Goal: Communication & Community: Answer question/provide support

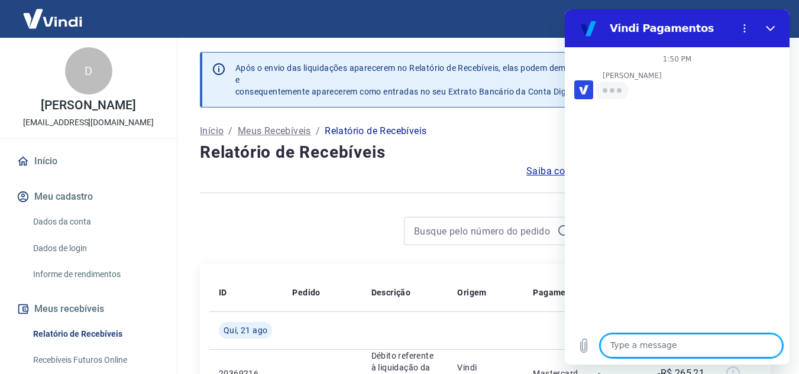
click at [696, 351] on textarea at bounding box center [691, 346] width 182 height 24
type textarea "?"
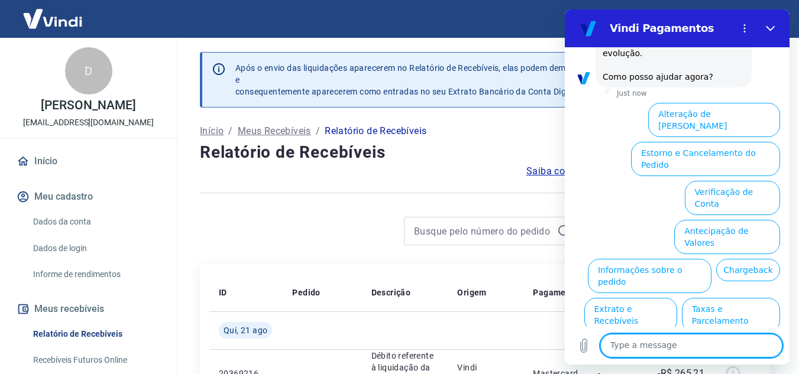
scroll to position [358, 0]
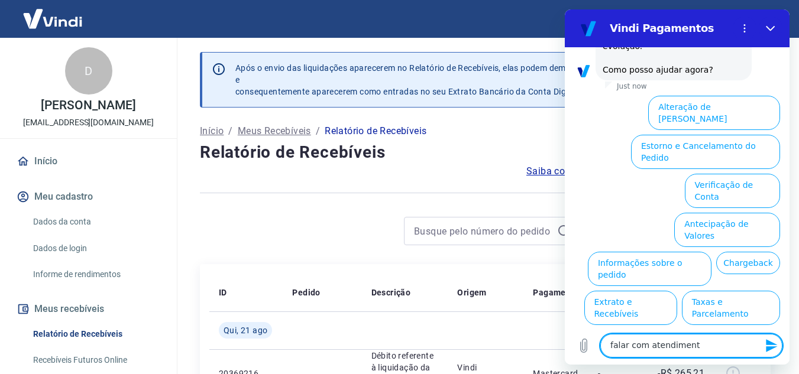
type textarea "falar com atendimento"
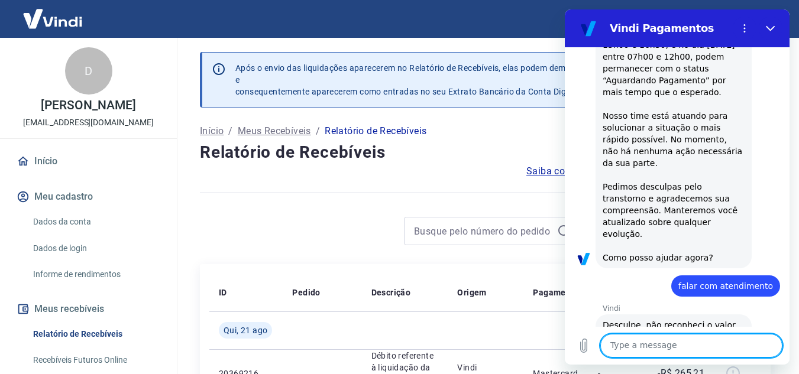
scroll to position [205, 0]
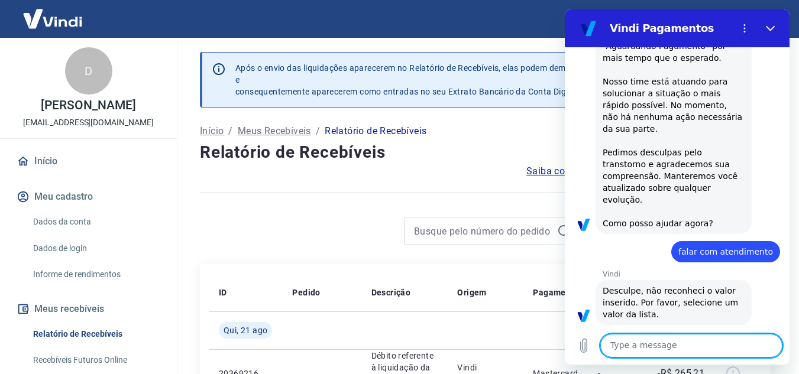
type textarea "/"
type textarea "?"
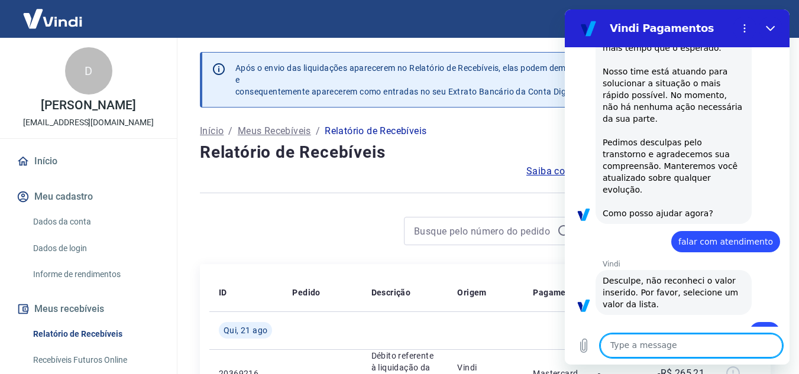
scroll to position [296, 0]
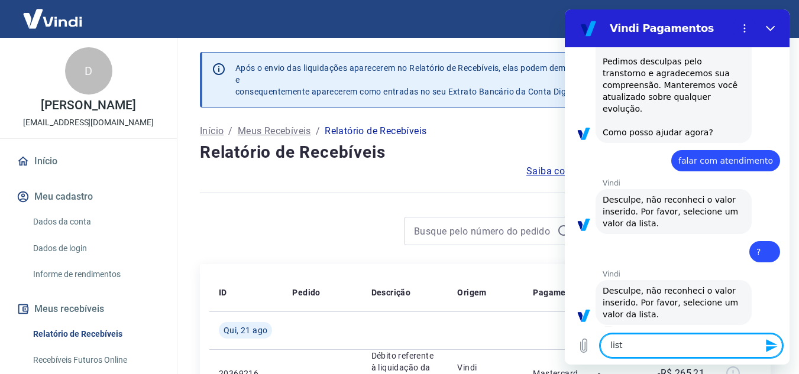
type textarea "lista"
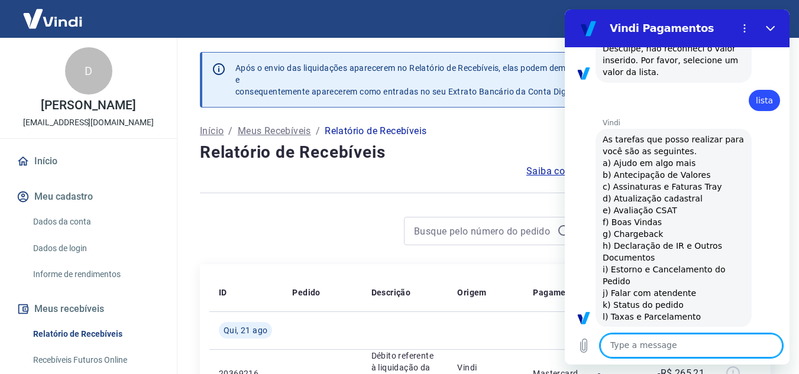
scroll to position [541, 0]
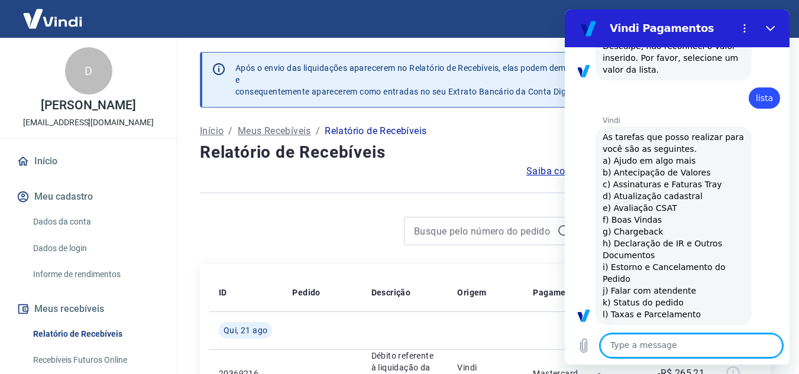
type textarea "j"
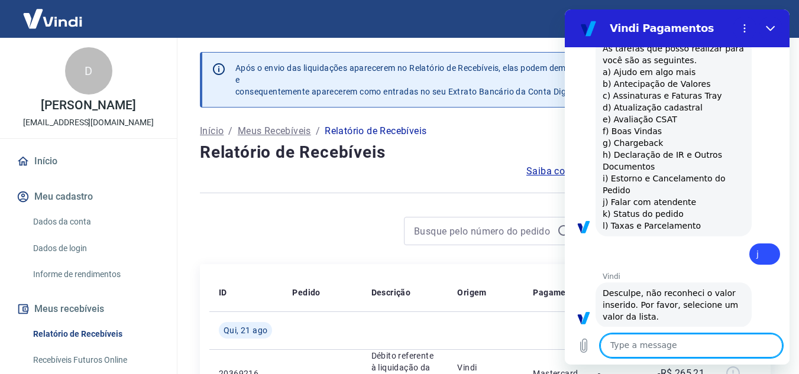
scroll to position [632, 0]
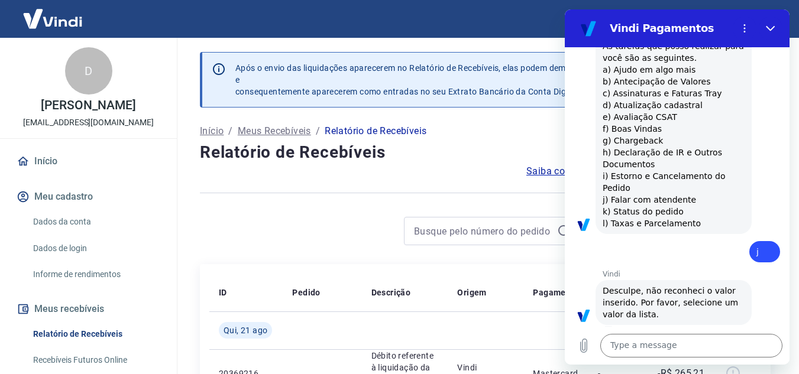
click at [612, 186] on span "As tarefas que posso realizar para você são as seguintes. a) Ajudo em algo mais…" at bounding box center [675, 134] width 144 height 187
drag, startPoint x: 650, startPoint y: 191, endPoint x: 668, endPoint y: 186, distance: 18.4
click at [661, 188] on span "As tarefas que posso realizar para você são as seguintes. a) Ajudo em algo mais…" at bounding box center [675, 134] width 144 height 187
click at [675, 191] on span "As tarefas que posso realizar para você são as seguintes. a) Ajudo em algo mais…" at bounding box center [675, 134] width 144 height 187
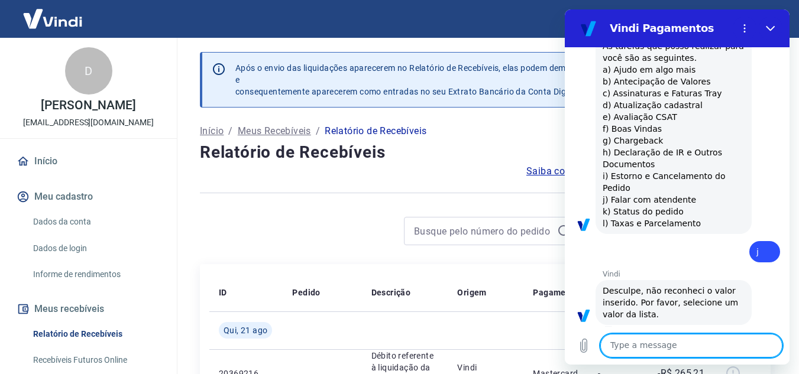
click at [664, 347] on textarea at bounding box center [691, 346] width 182 height 24
type textarea "falar com atendente"
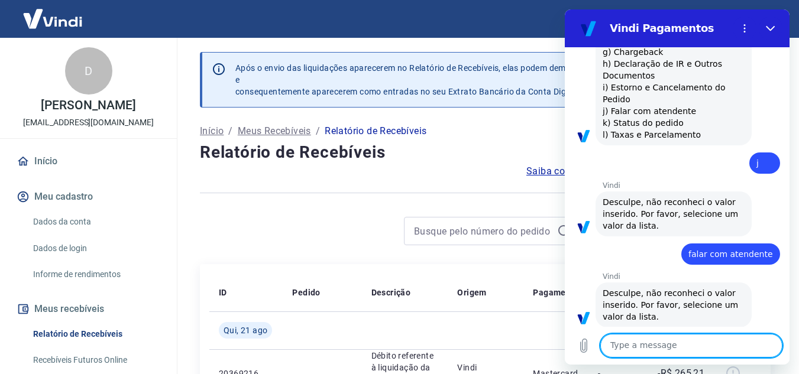
scroll to position [723, 0]
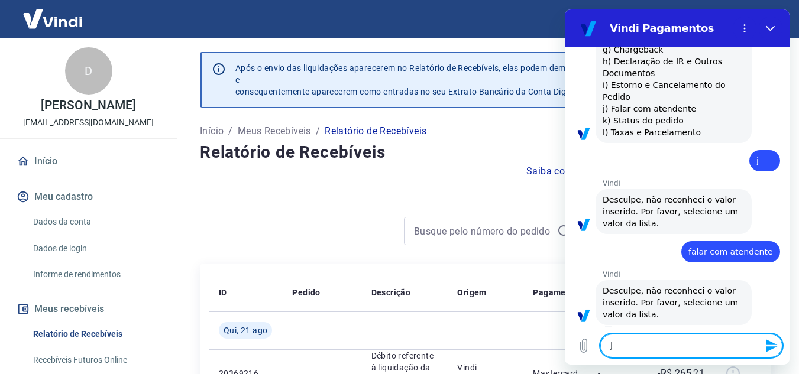
type textarea "J)"
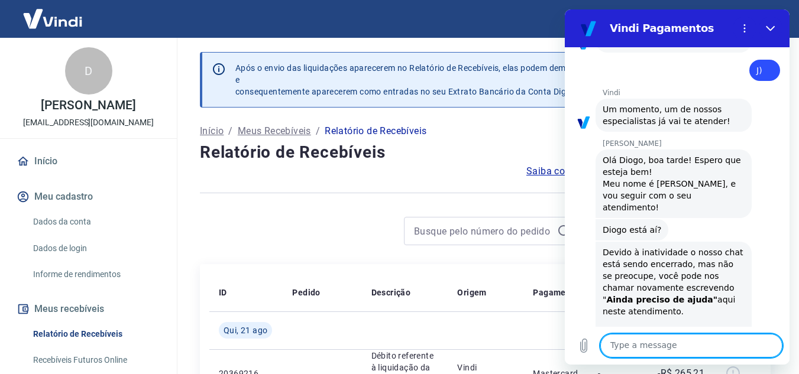
scroll to position [1016, 0]
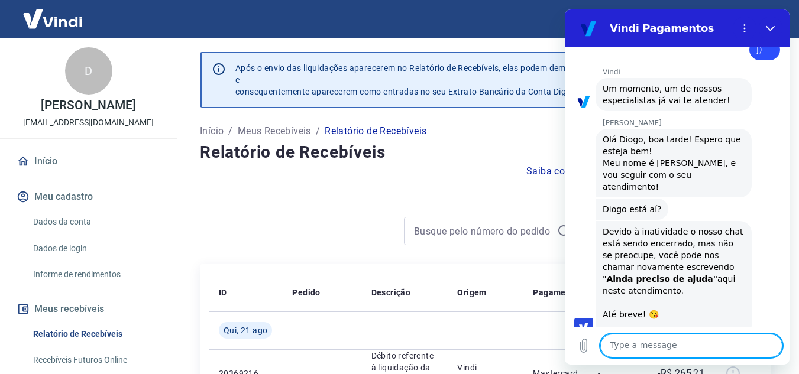
drag, startPoint x: 699, startPoint y: 344, endPoint x: 702, endPoint y: 351, distance: 7.5
click at [700, 344] on textarea at bounding box center [691, 346] width 182 height 24
type textarea "ol"
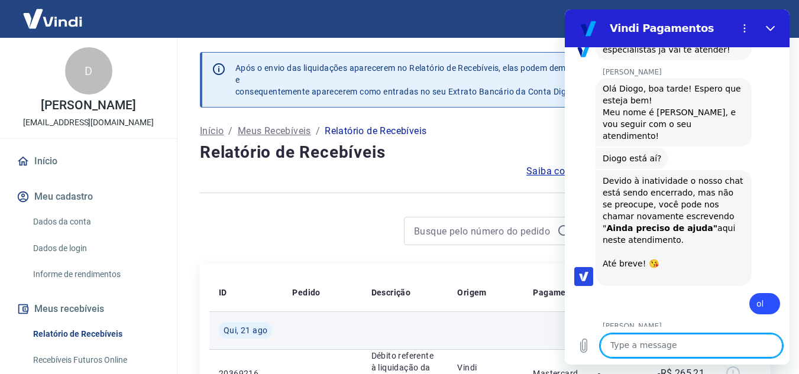
scroll to position [1084, 0]
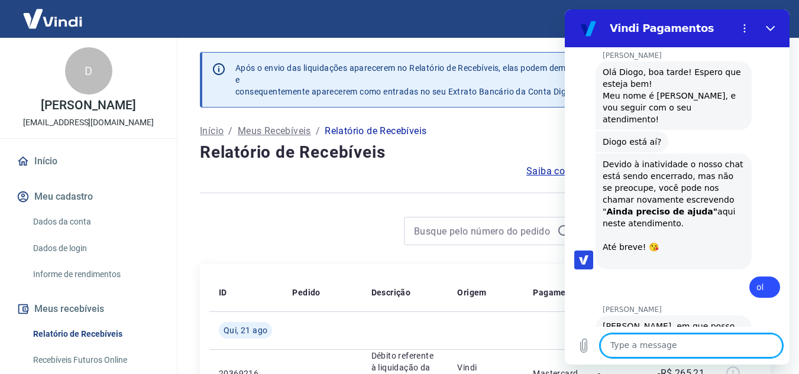
click at [658, 342] on textarea at bounding box center [691, 346] width 182 height 24
type textarea "G"
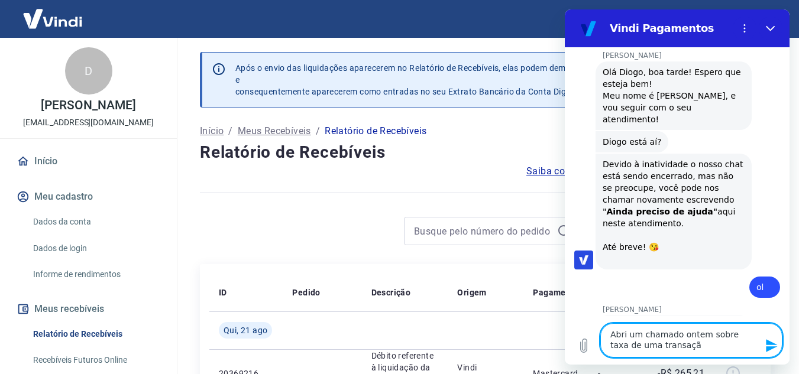
type textarea "Abri um chamado ontem sobre taxa de uma transação"
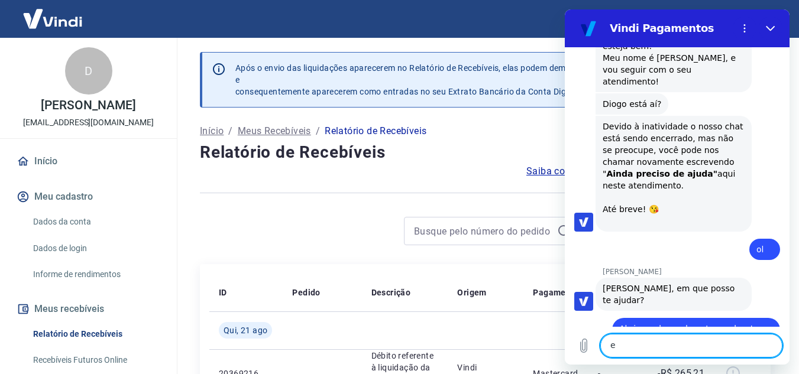
scroll to position [1124, 0]
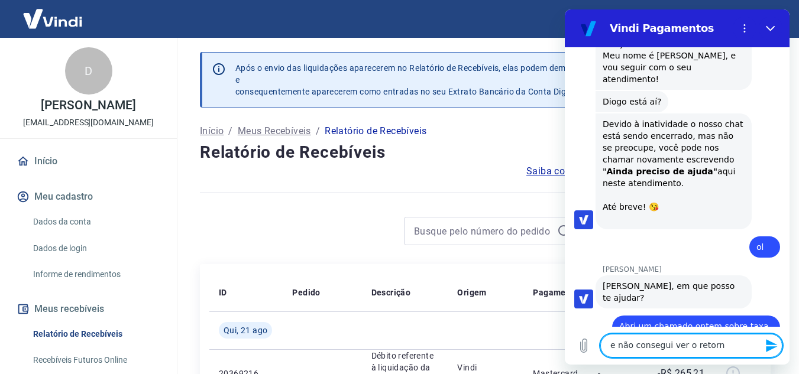
type textarea "e não consegui ver o retorno"
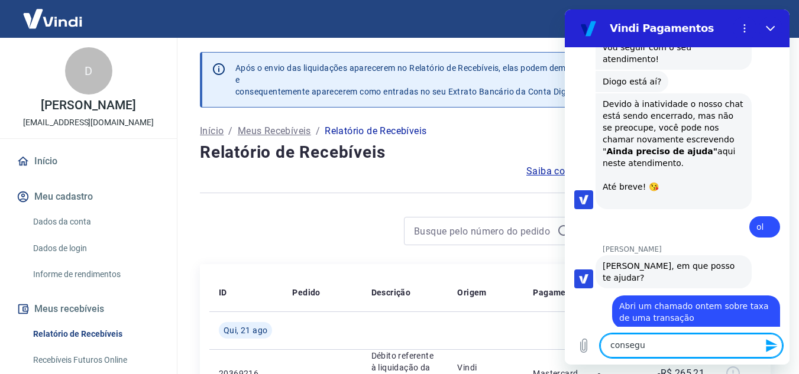
scroll to position [1146, 0]
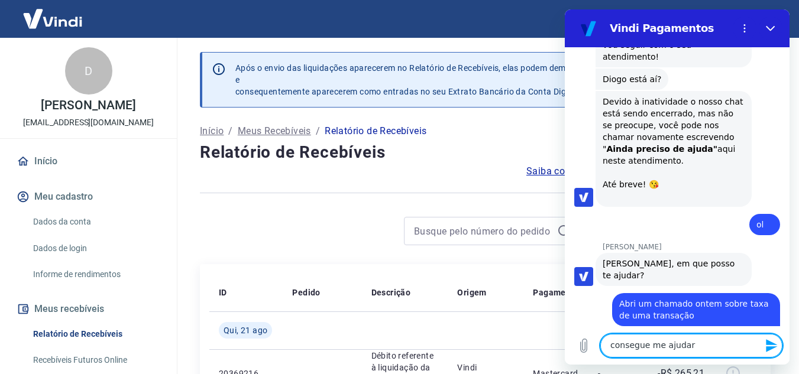
type textarea "consegue me ajudar?"
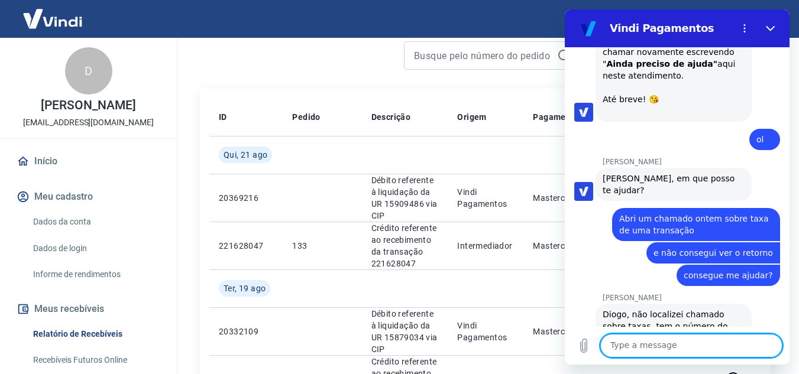
scroll to position [177, 0]
click at [772, 31] on icon "Close" at bounding box center [770, 28] width 9 height 9
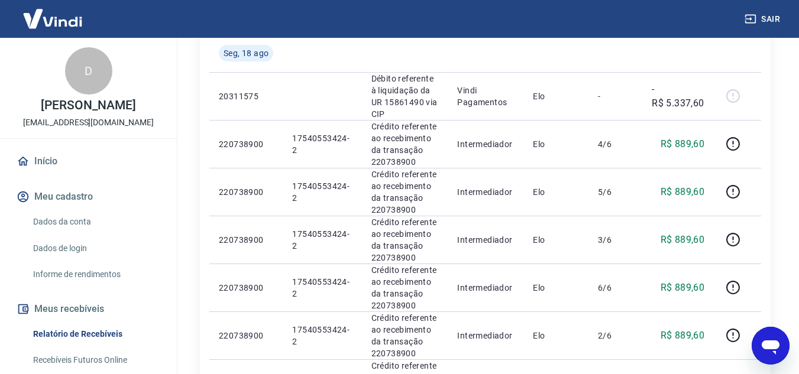
scroll to position [641, 0]
click at [772, 341] on icon "Open messaging window" at bounding box center [771, 348] width 18 height 14
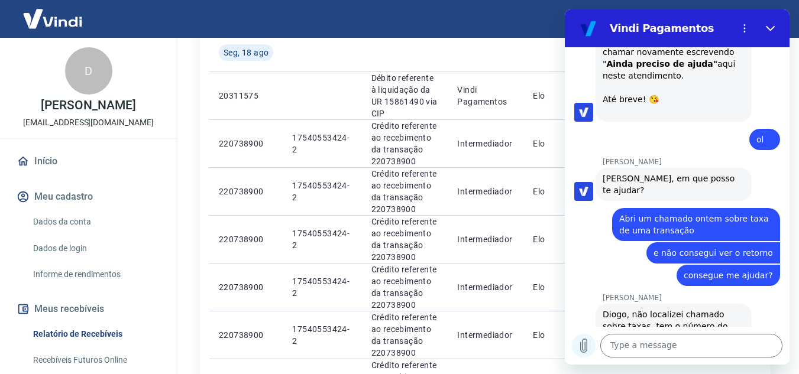
click at [584, 345] on icon "Upload file" at bounding box center [584, 346] width 14 height 14
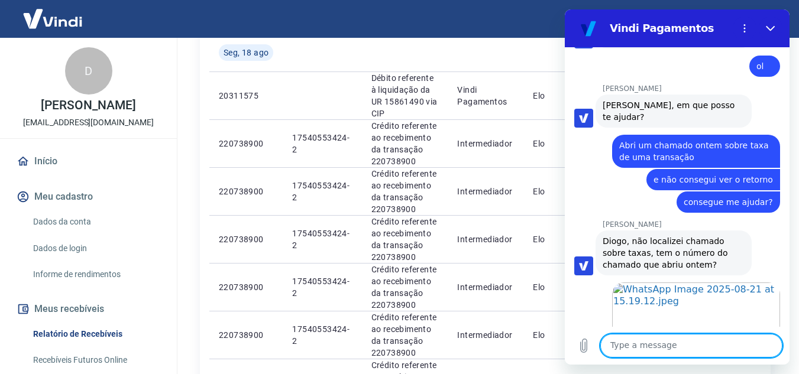
scroll to position [1325, 0]
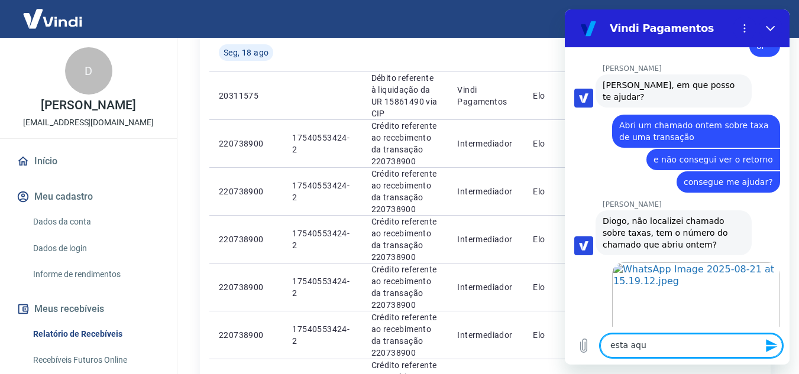
type textarea "esta aqui"
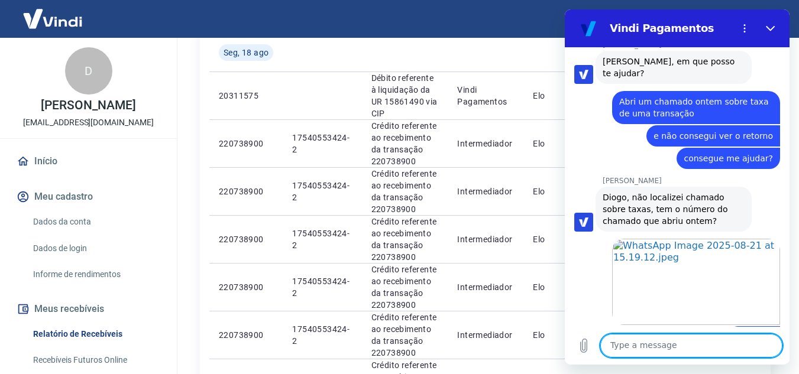
scroll to position [1347, 0]
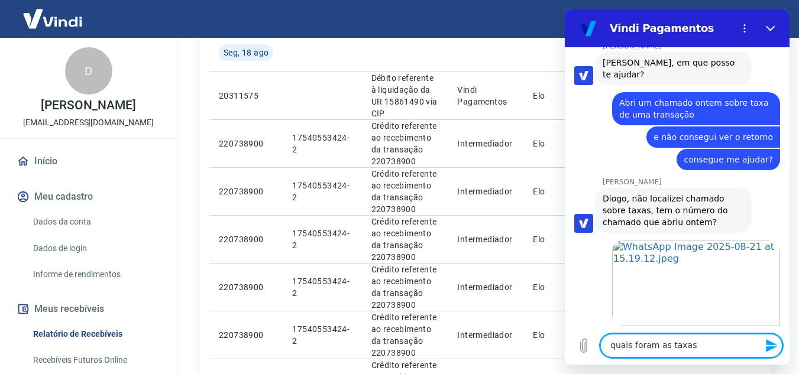
type textarea "quais foram as taxas?"
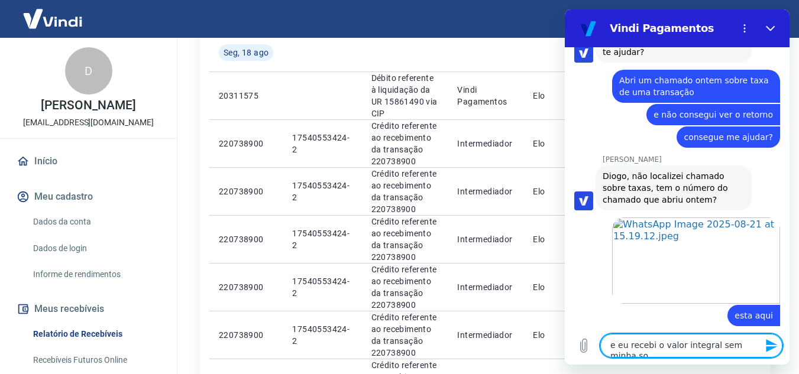
scroll to position [1371, 0]
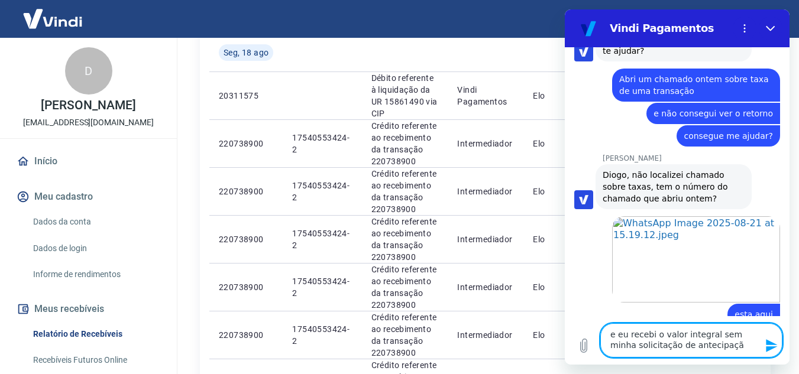
type textarea "e eu recebi o valor integral sem minha solicitação de antecipação"
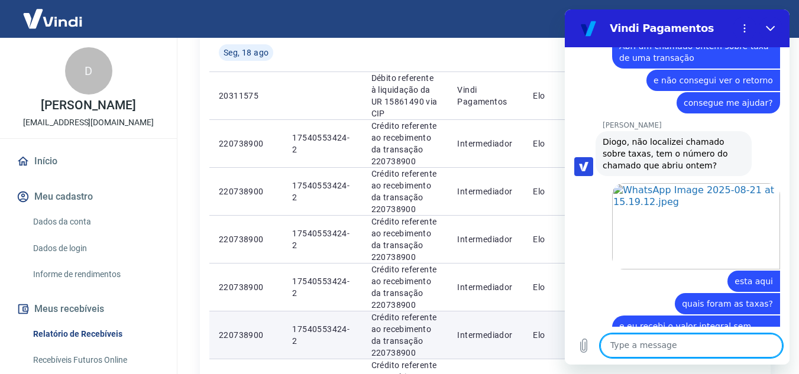
scroll to position [1443, 0]
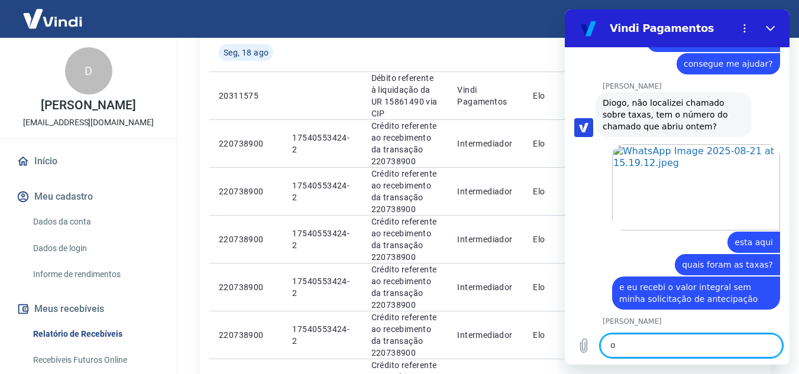
type textarea "ok"
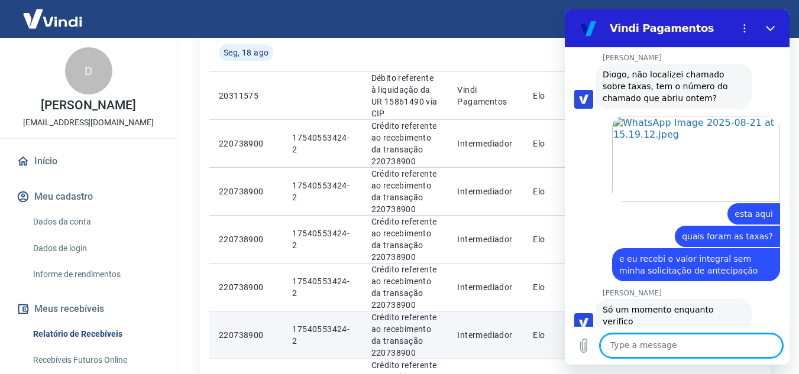
scroll to position [1534, 0]
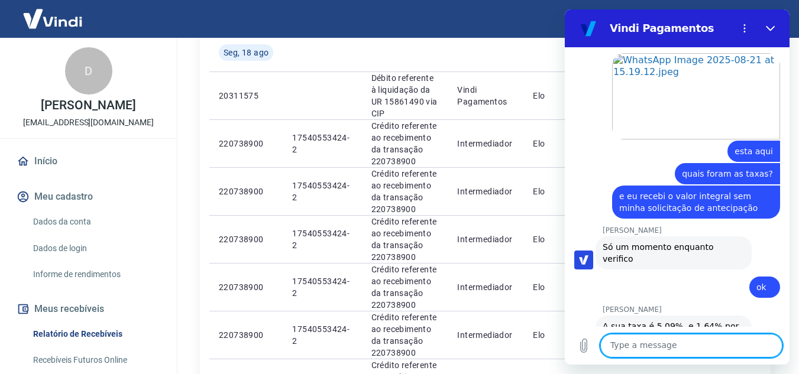
click at [659, 344] on textarea at bounding box center [691, 346] width 182 height 24
type textarea "mas"
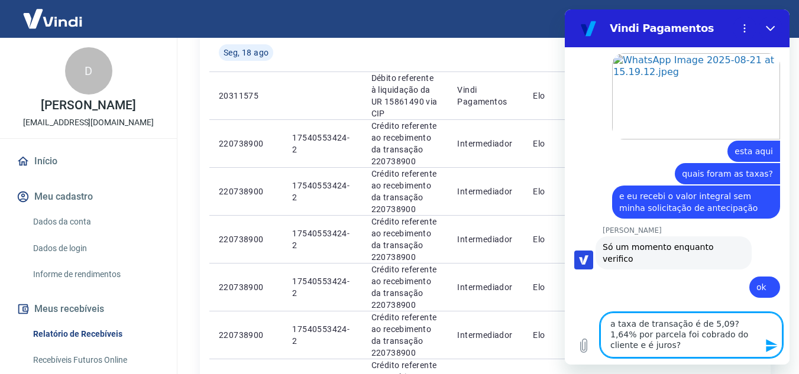
type textarea "a taxa de transação é de 5,09? 1,64% por parcela foi cobrado do cliente e é jur…"
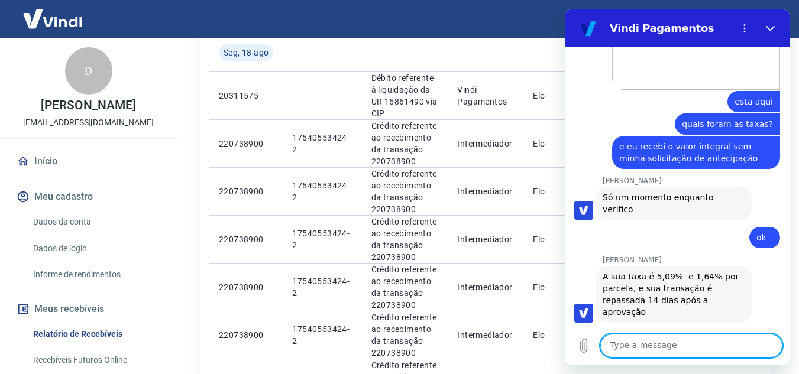
scroll to position [1586, 0]
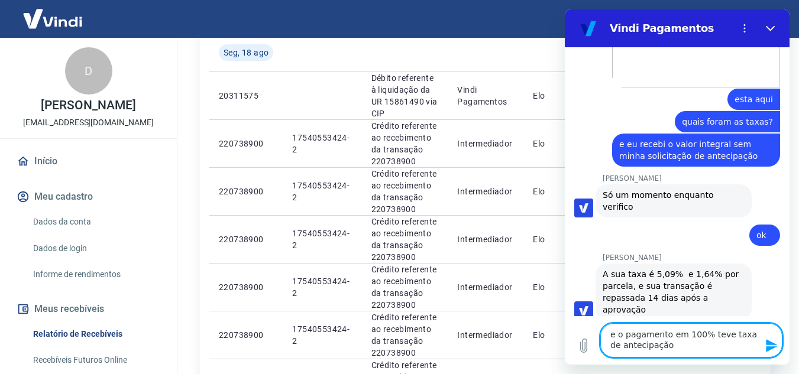
type textarea "e o pagamento em 100% teve taxa de antecipação?"
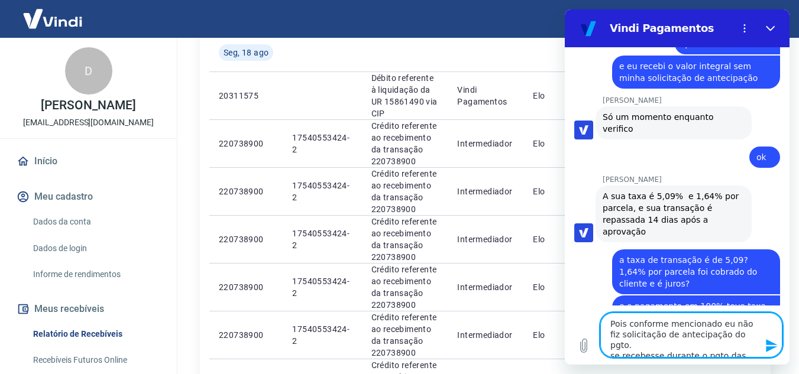
scroll to position [1666, 0]
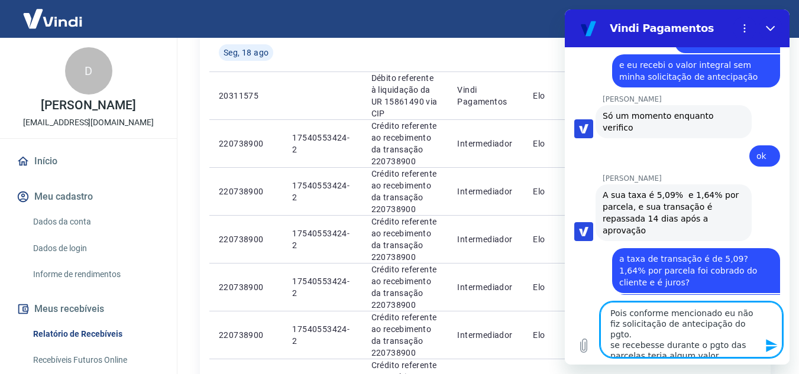
type textarea "Pois conforme mencionado eu não fiz solicitação de antecipação do pgto. se rece…"
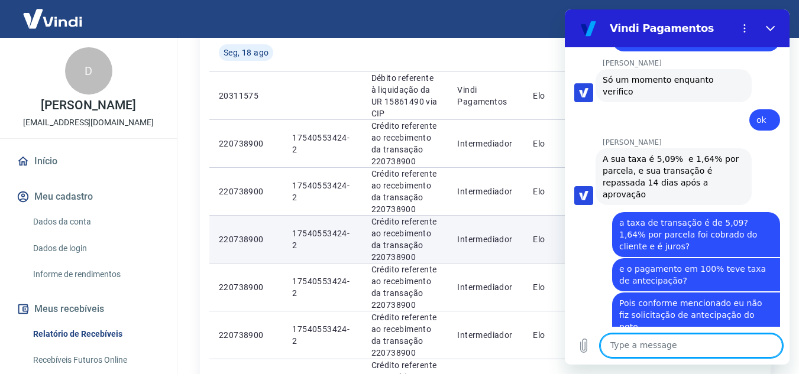
scroll to position [1730, 0]
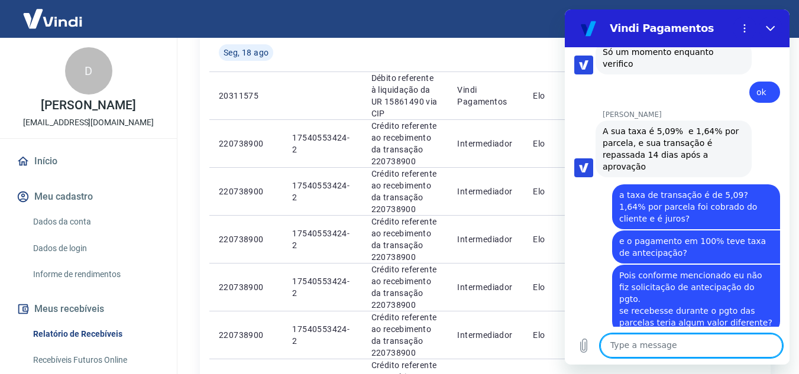
click at [688, 347] on textarea at bounding box center [691, 346] width 182 height 24
type textarea "E"
type textarea "Qu"
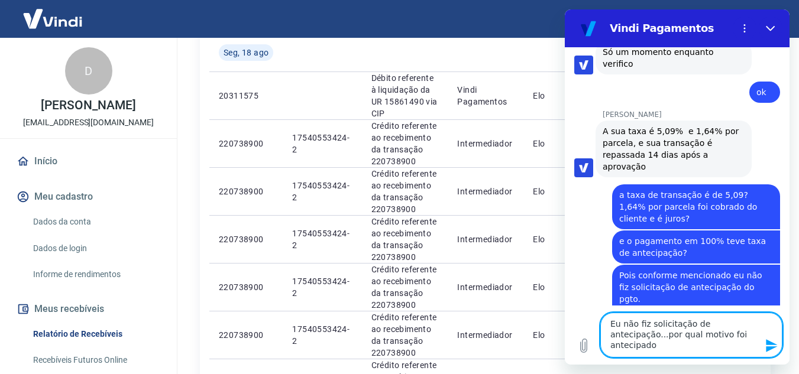
type textarea "Eu não fiz solicitação de antecipação...por qual motivo foi antecipado?"
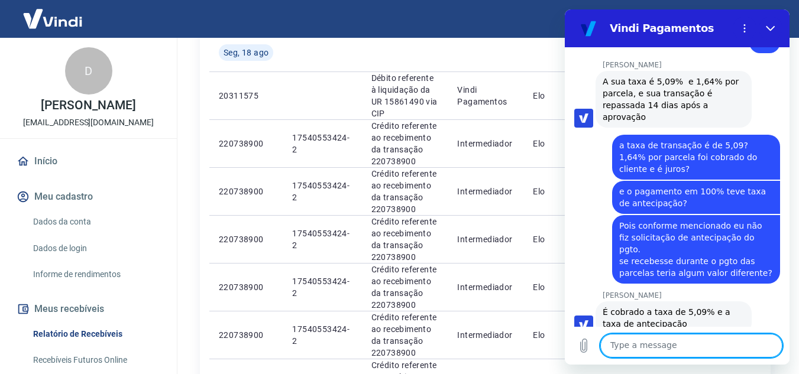
scroll to position [1782, 0]
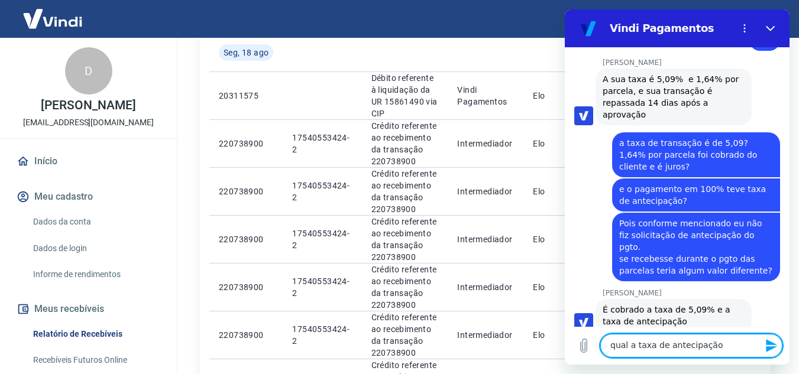
type textarea "qual a taxa de antecipação?"
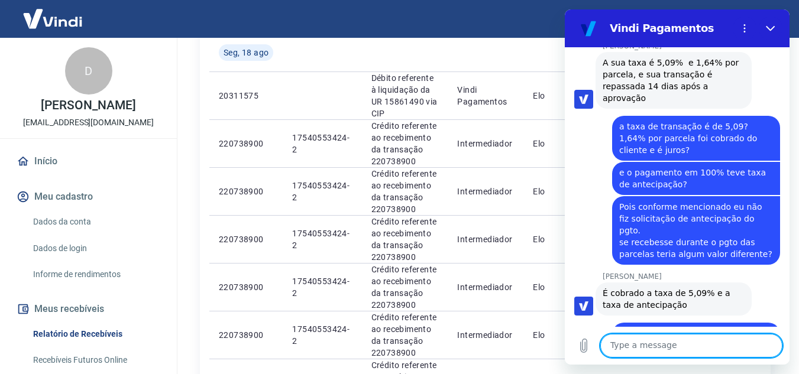
scroll to position [1804, 0]
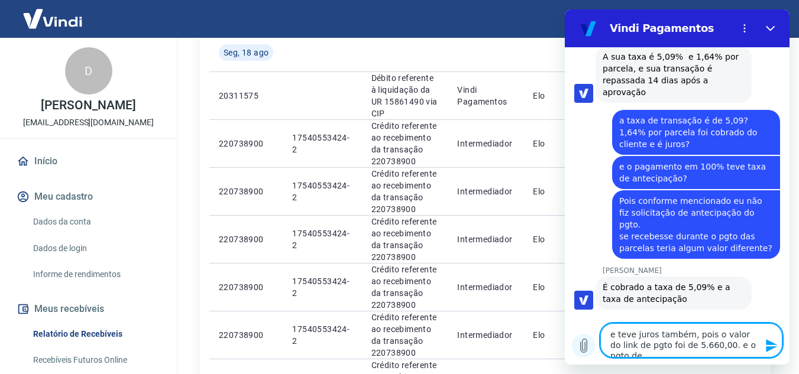
click at [587, 347] on icon "Upload file" at bounding box center [584, 347] width 7 height 14
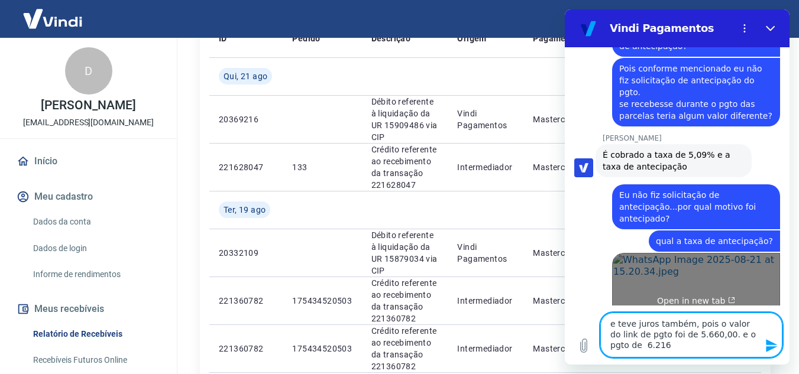
scroll to position [1935, 0]
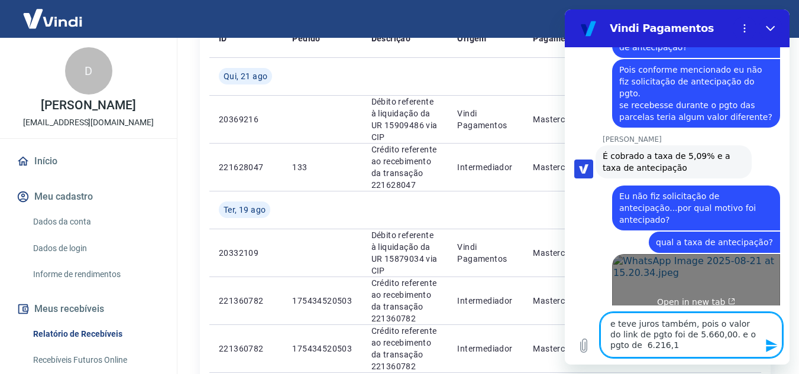
type textarea "e teve juros também, pois o valor do link de pgto foi de 5.660,00. e o pgto de …"
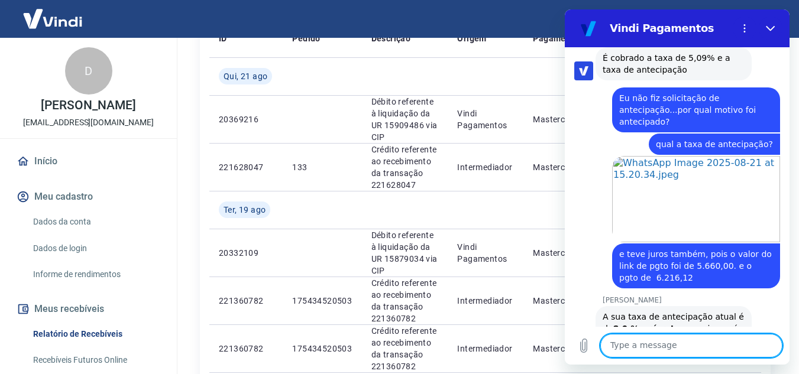
scroll to position [2036, 0]
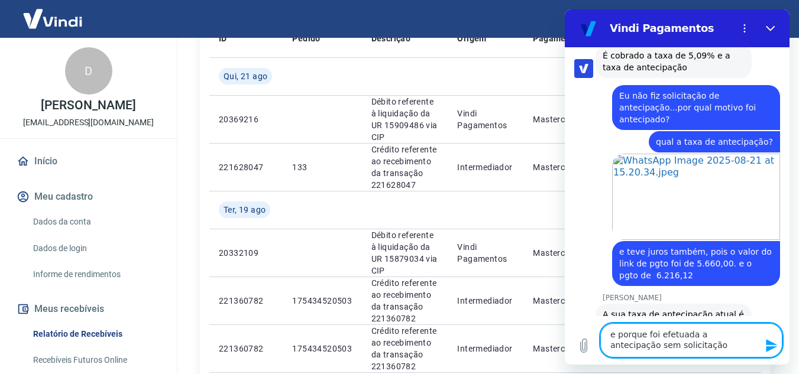
type textarea "e porque foi efetuada a antecipação sem solicitação?"
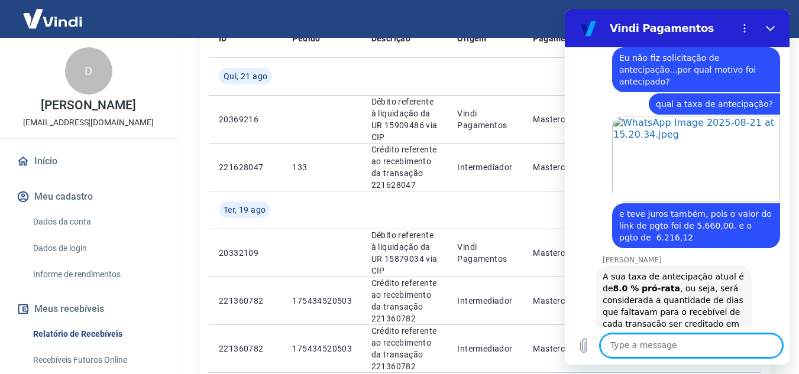
scroll to position [2076, 0]
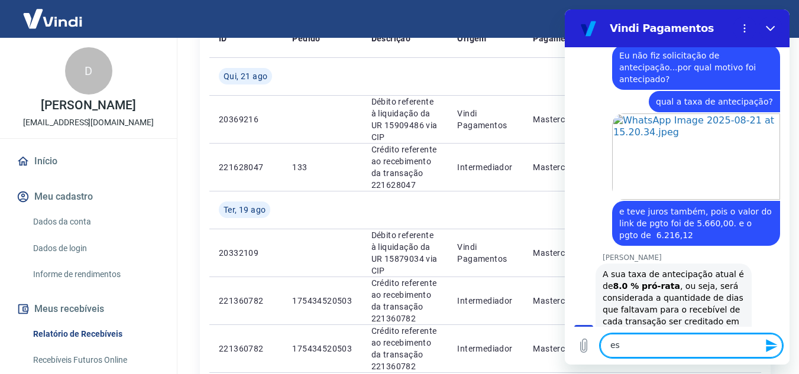
type textarea "e"
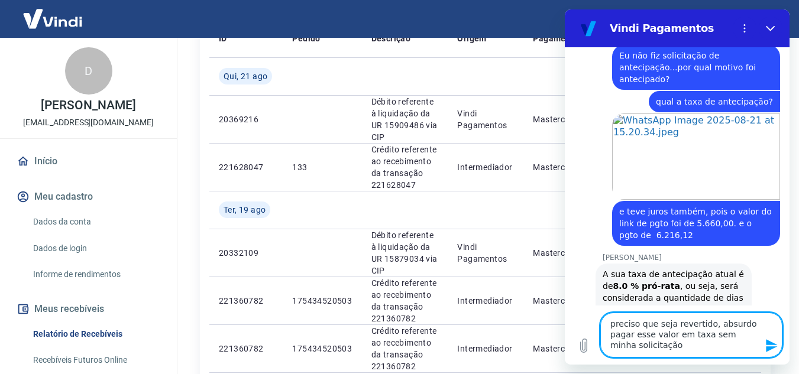
type textarea "preciso que seja revertido, absurdo pagar esse valor em taxa sem minha solicita…"
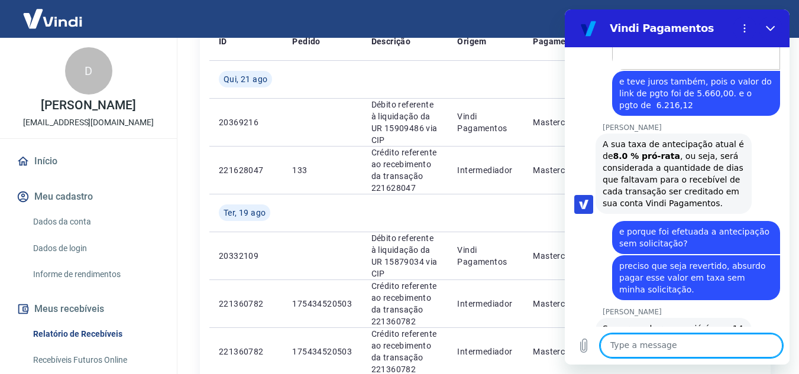
scroll to position [2209, 0]
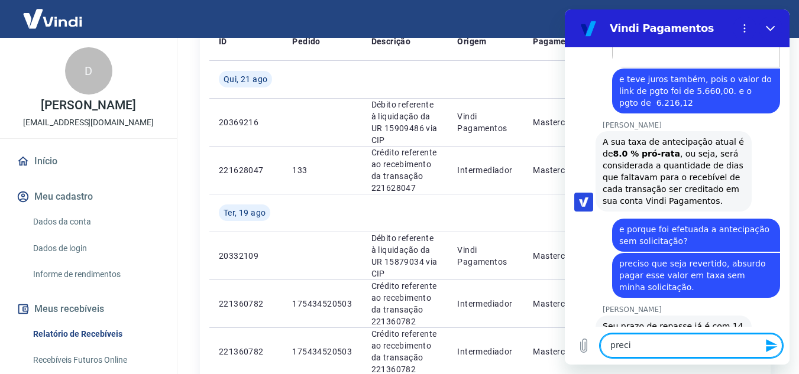
type textarea "precis"
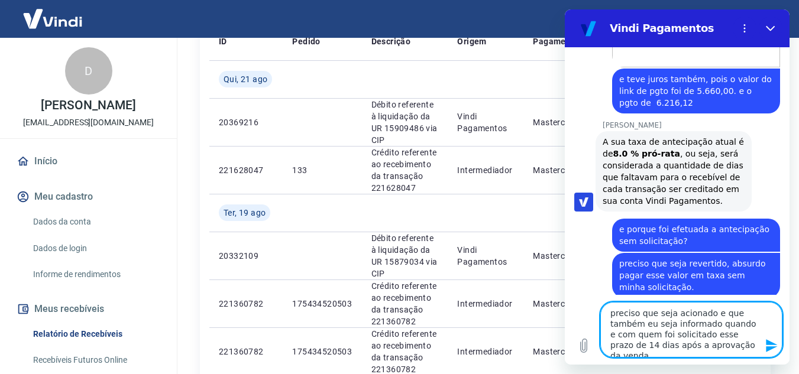
type textarea "preciso que seja acionado e que também eu seja informado quando e com quem foi …"
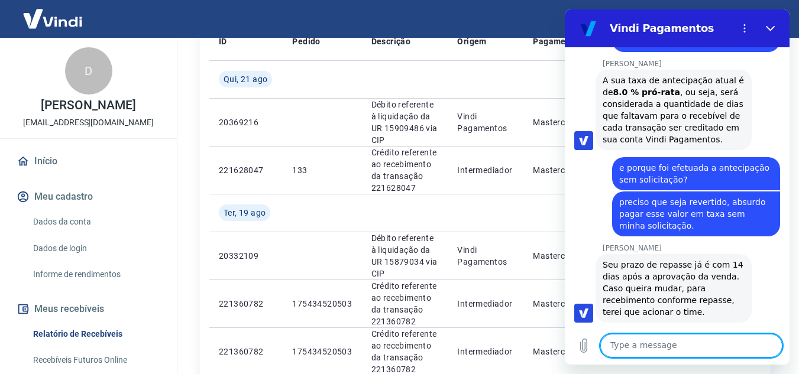
scroll to position [2273, 0]
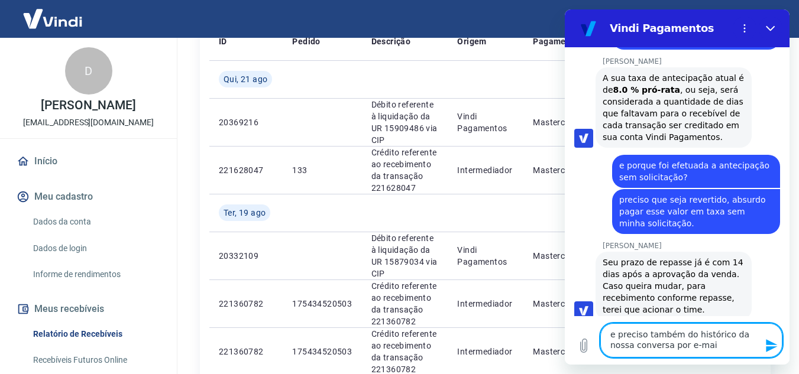
type textarea "e preciso também do histórico da nossa conversa por e-mail"
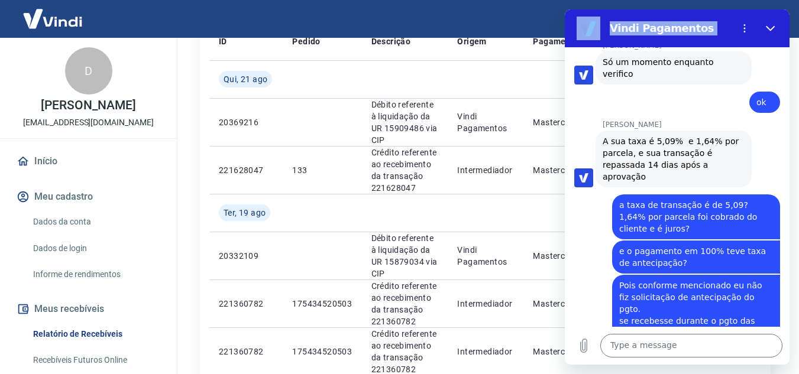
scroll to position [2307, 0]
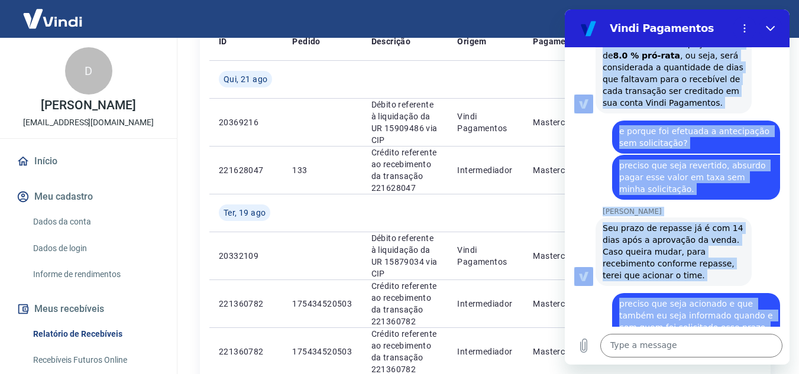
drag, startPoint x: 604, startPoint y: 102, endPoint x: 773, endPoint y: 327, distance: 280.8
click at [773, 327] on div "1:50 PM says: ? [PERSON_NAME] says: Olá, [PERSON_NAME]. Identificamos uma insta…" at bounding box center [677, 187] width 225 height 280
copy div "Lorem Ipsum dolo: Sit, AMETC A ELITS. Doeiusmodtemp inc utlaboreetdol mag aliqu…"
click at [752, 216] on div "[PERSON_NAME] says: Seu prazo de repasse já é com 14 dias após a aprovação da v…" at bounding box center [681, 251] width 215 height 70
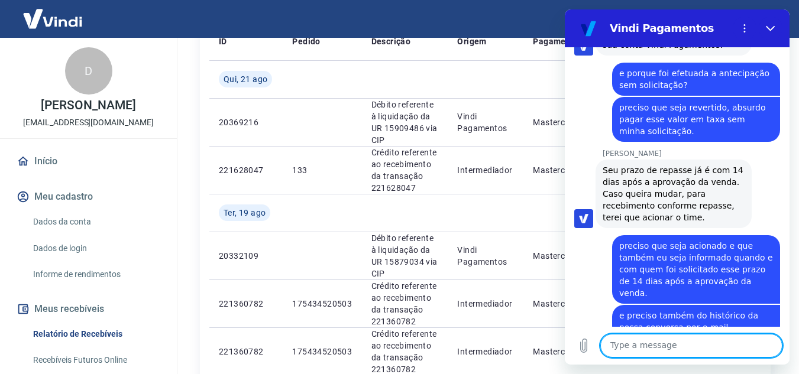
scroll to position [2364, 0]
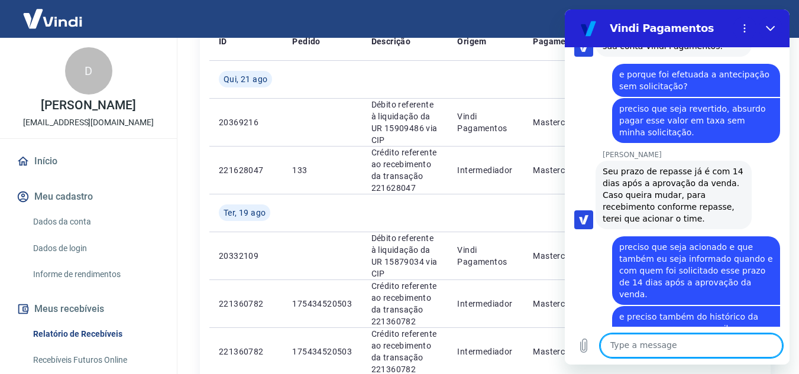
click at [680, 341] on textarea at bounding box center [691, 346] width 182 height 24
type textarea "perfeito."
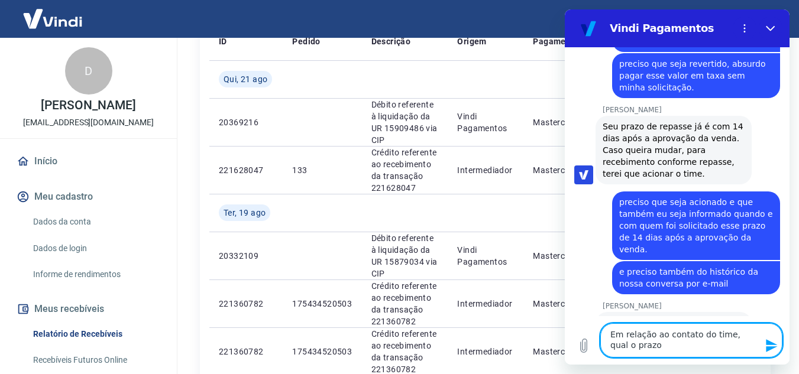
type textarea "Em relação ao contato do time, qual o prazo?"
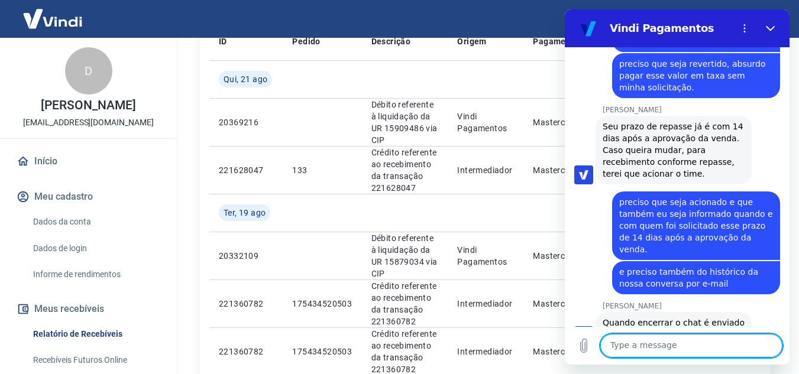
scroll to position [2443, 0]
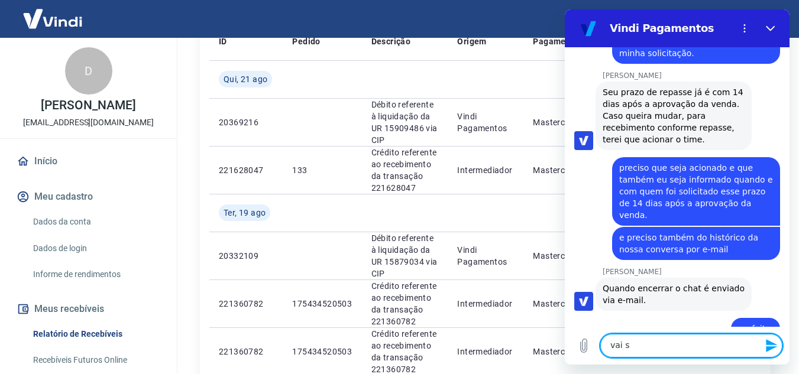
type textarea "vai"
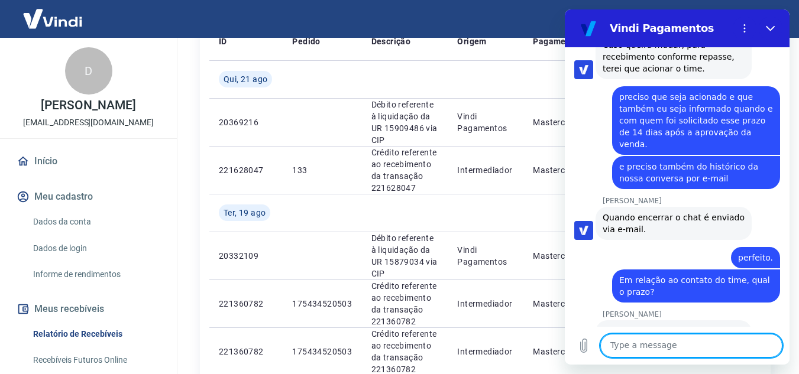
scroll to position [2513, 0]
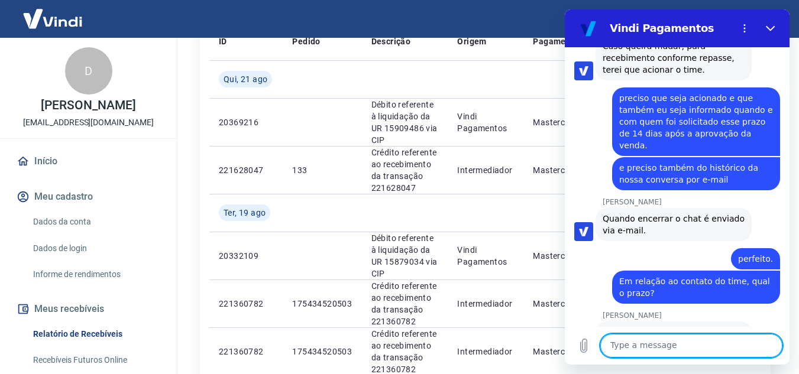
click at [659, 345] on textarea at bounding box center [691, 346] width 182 height 24
type textarea "somente este mesmo"
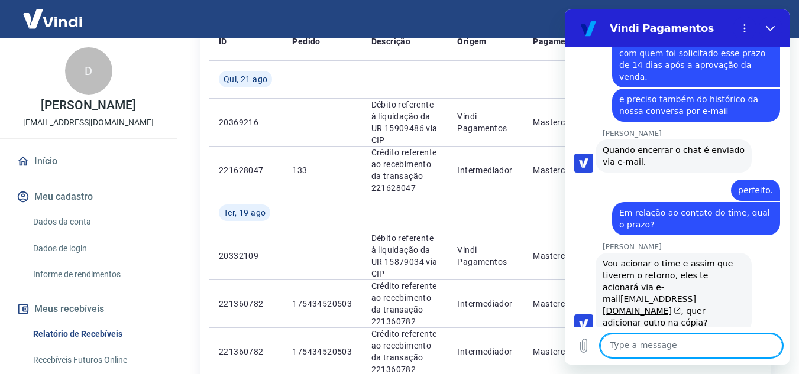
scroll to position [2580, 0]
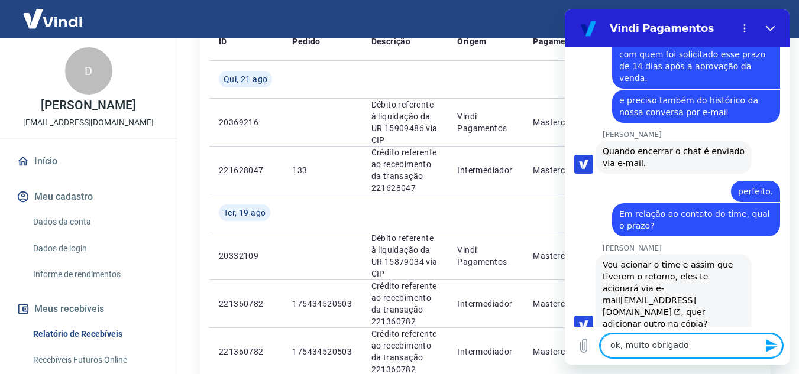
type textarea "ok, muito obrigado."
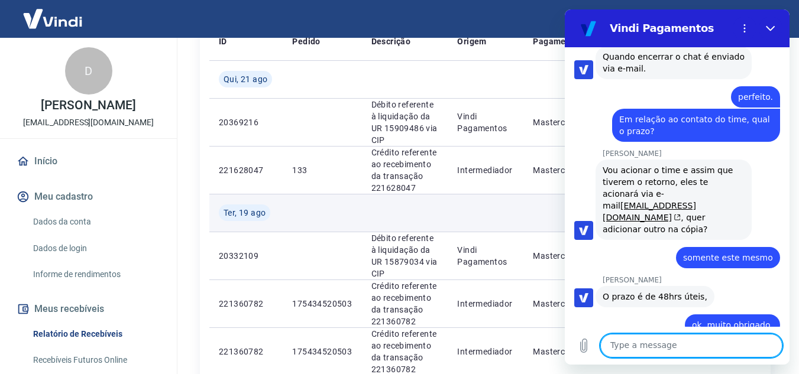
scroll to position [2677, 0]
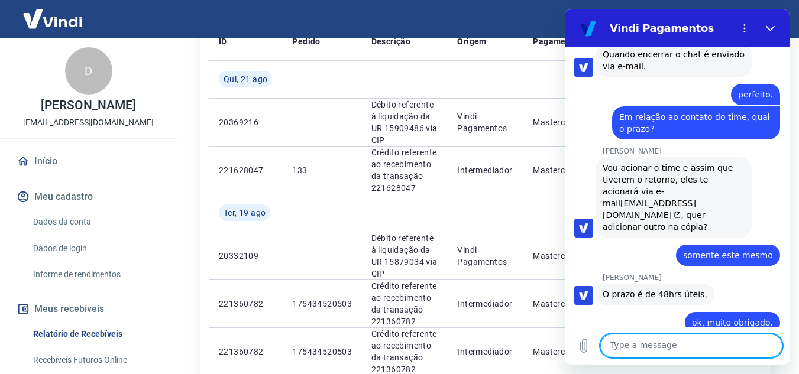
click at [677, 347] on textarea at bounding box center [691, 346] width 182 height 24
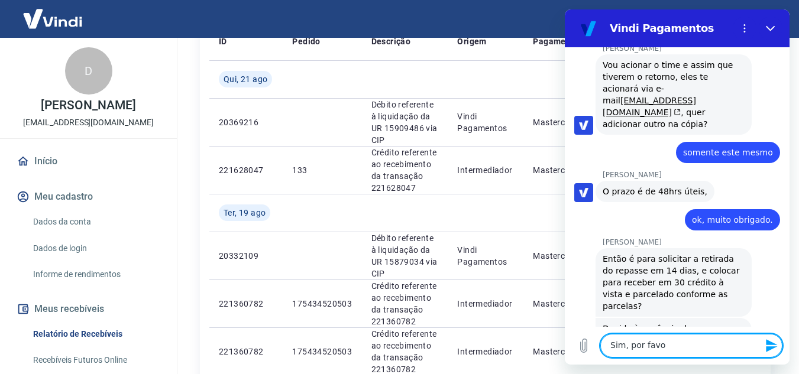
type textarea "Sim, por favor"
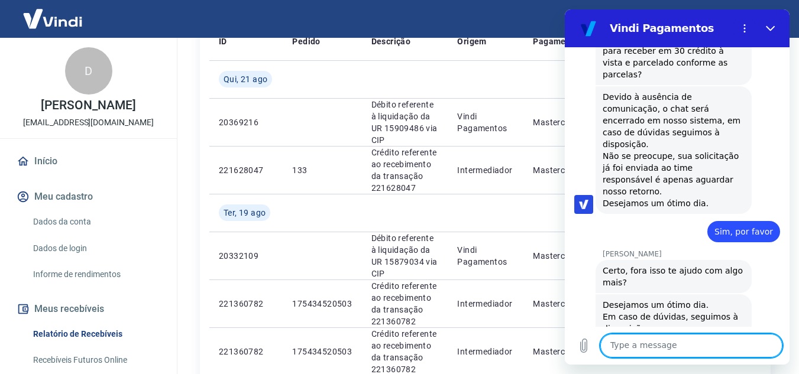
scroll to position [3014, 0]
